Goal: Task Accomplishment & Management: Manage account settings

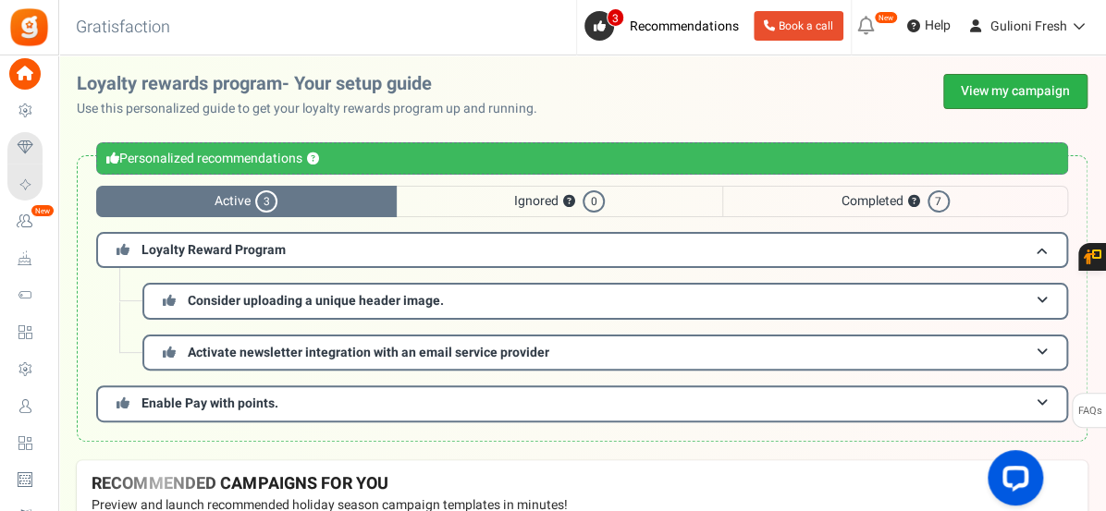
click at [999, 95] on link "View my campaign" at bounding box center [1015, 91] width 144 height 35
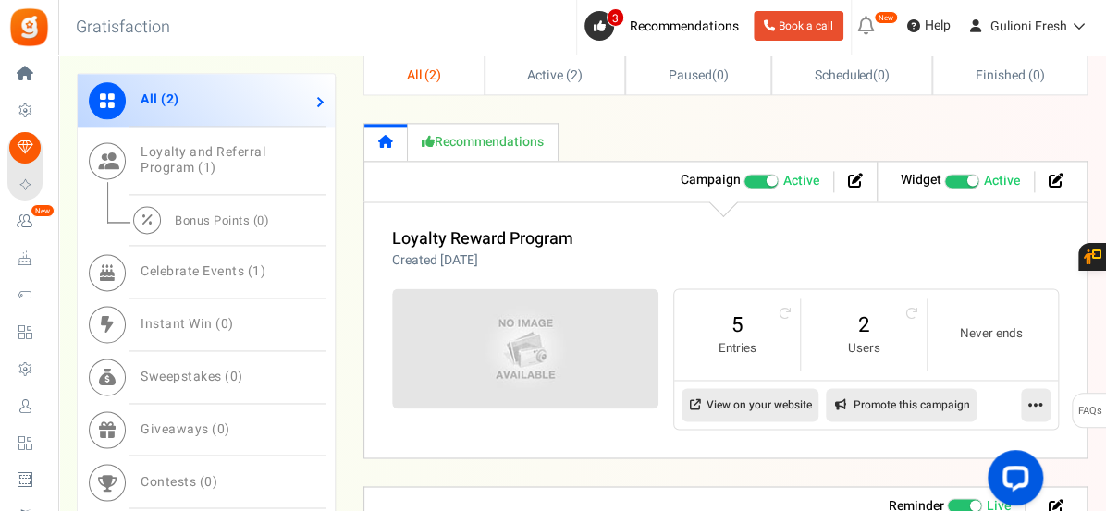
scroll to position [949, 0]
click at [750, 179] on span at bounding box center [760, 182] width 35 height 15
click at [743, 179] on input "Active Paused" at bounding box center [743, 182] width 0 height 12
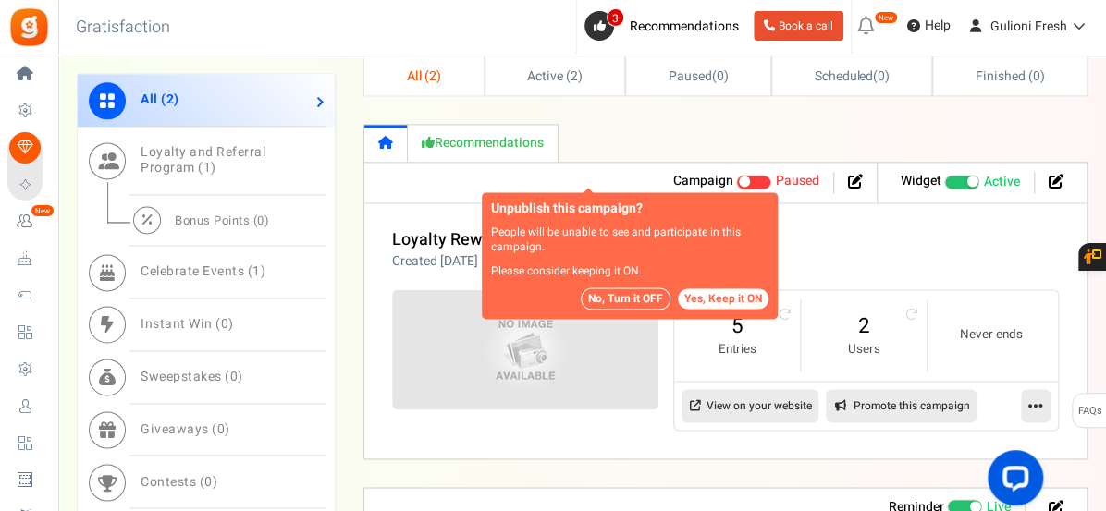
click at [638, 316] on div "Unpublish this campaign? People will be unable to see and participate in this c…" at bounding box center [630, 255] width 296 height 127
click at [643, 312] on div "Unpublish this campaign? People will be unable to see and participate in this c…" at bounding box center [630, 255] width 296 height 127
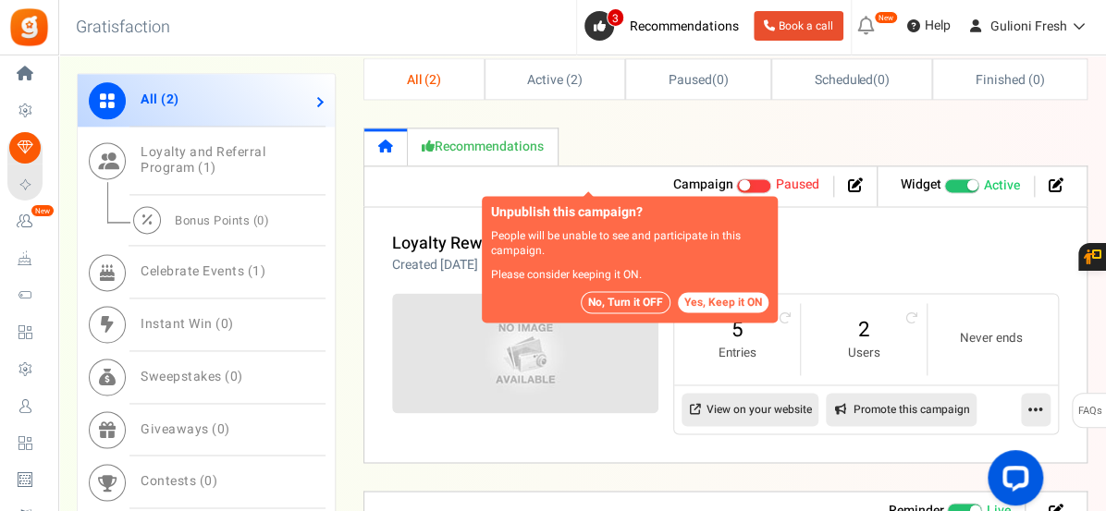
click at [630, 313] on div "Unpublish this campaign? People will be unable to see and participate in this c…" at bounding box center [630, 259] width 296 height 127
click at [627, 314] on div "Unpublish this campaign? People will be unable to see and participate in this c…" at bounding box center [630, 259] width 296 height 127
click at [633, 296] on button "No, Turn it OFF" at bounding box center [626, 302] width 90 height 22
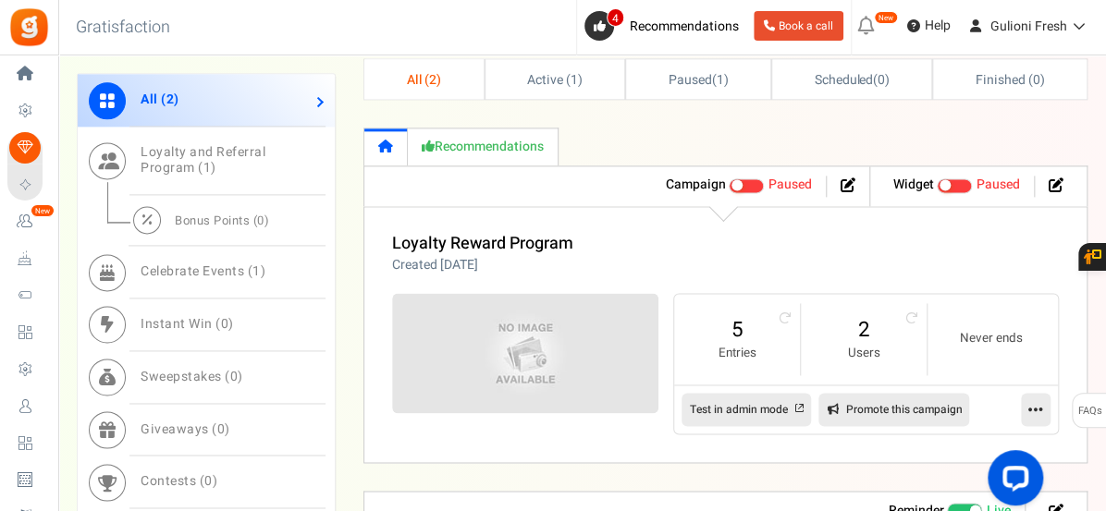
click at [883, 227] on div "Loyalty Reward Program Created [DATE] Referral revenue ? : 5 Entries 2 Users Ne…" at bounding box center [725, 334] width 724 height 257
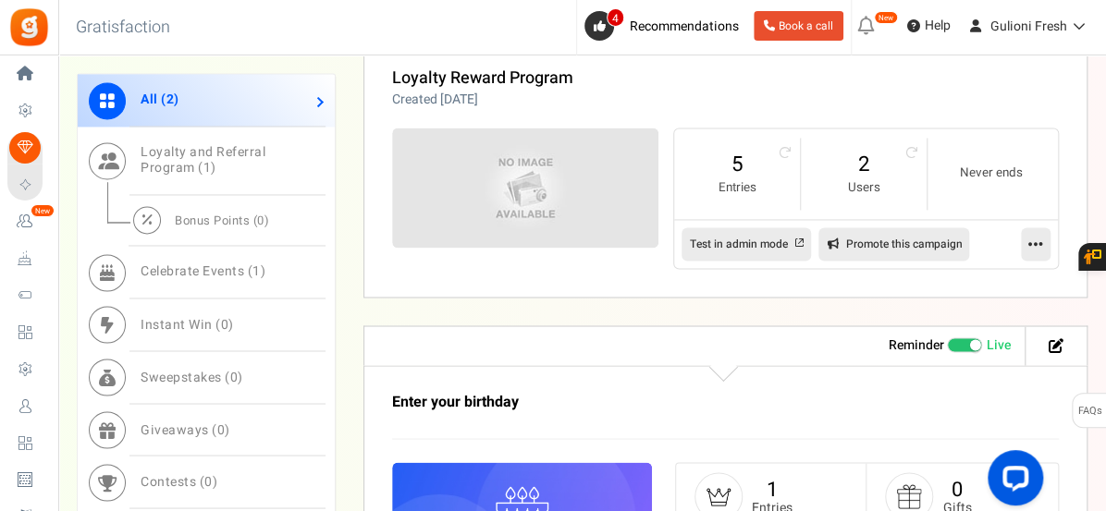
scroll to position [1111, 0]
click at [961, 338] on span at bounding box center [964, 344] width 35 height 15
click at [947, 338] on input "Live Paused" at bounding box center [947, 344] width 0 height 12
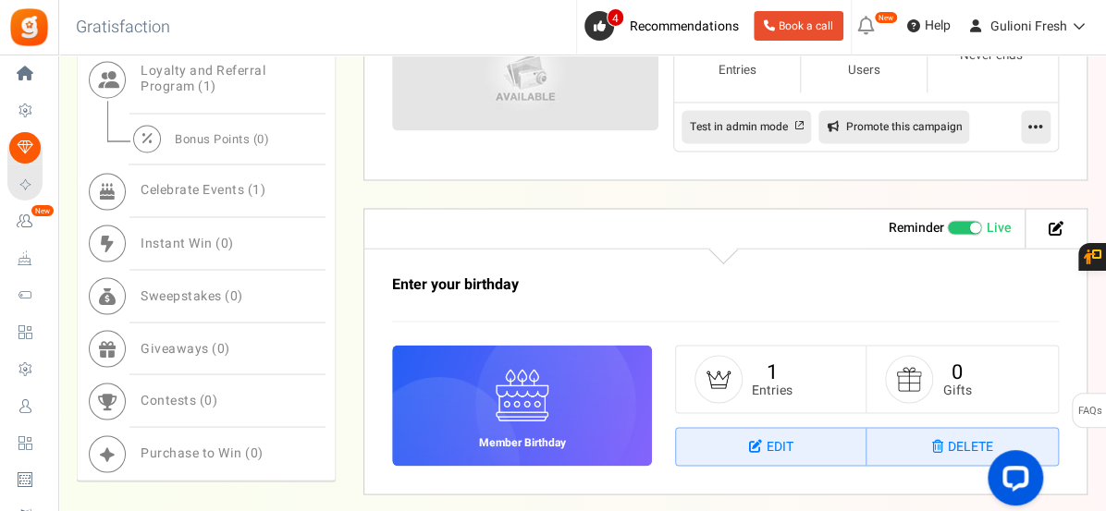
scroll to position [1322, 0]
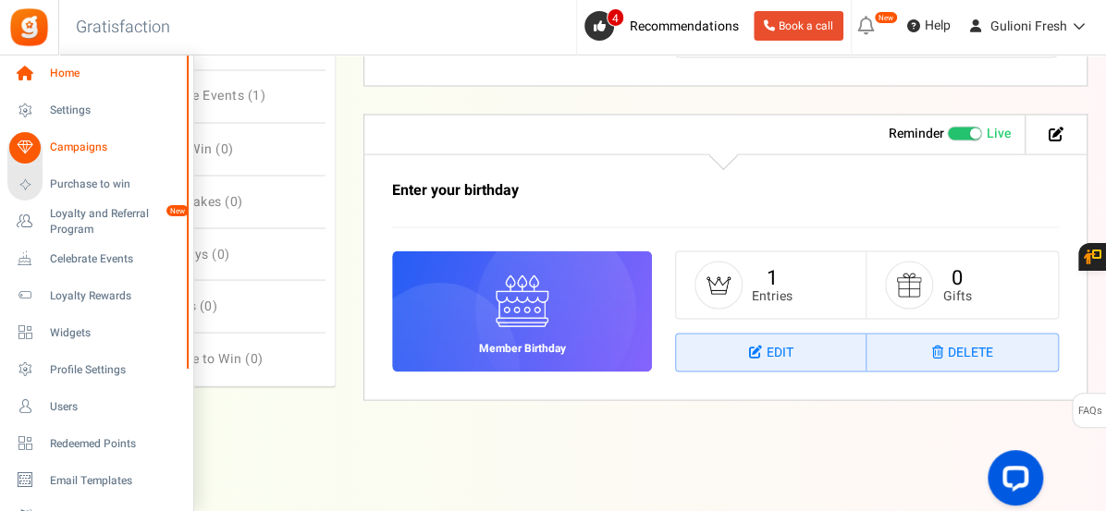
click at [57, 74] on span "Home" at bounding box center [114, 74] width 129 height 16
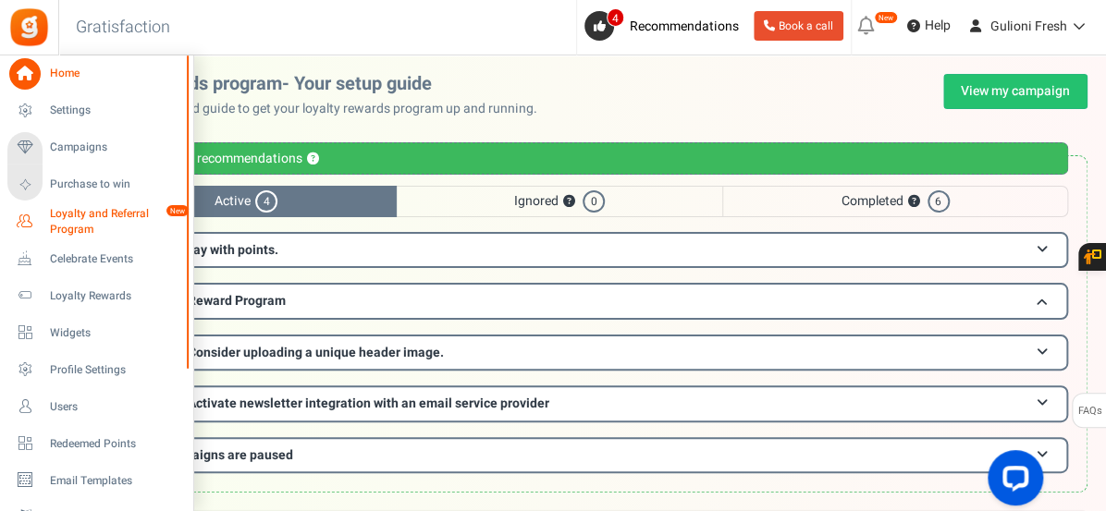
click at [76, 223] on span "Loyalty and Referral Program" at bounding box center [117, 221] width 135 height 31
